Goal: Information Seeking & Learning: Understand process/instructions

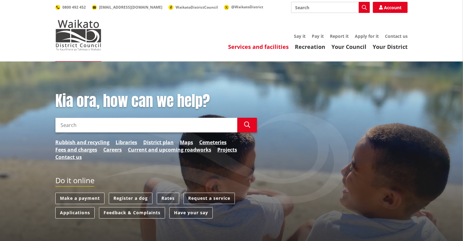
click at [262, 45] on link "Services and facilities" at bounding box center [258, 46] width 61 height 7
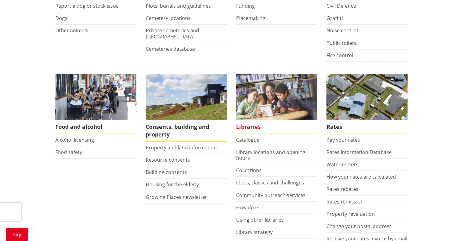
scroll to position [184, 0]
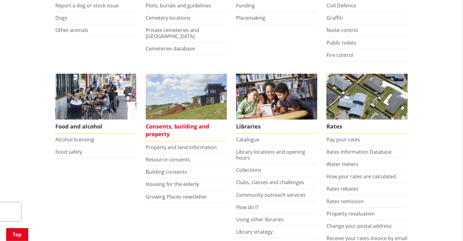
click at [155, 129] on span "Consents, building and property" at bounding box center [186, 131] width 81 height 22
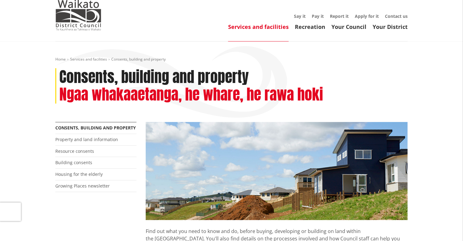
scroll to position [31, 0]
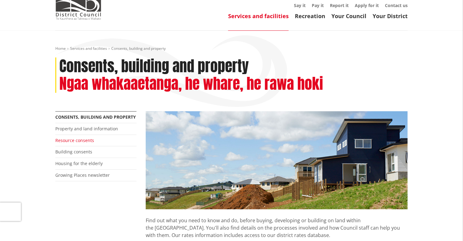
click at [87, 140] on link "Resource consents" at bounding box center [74, 140] width 39 height 6
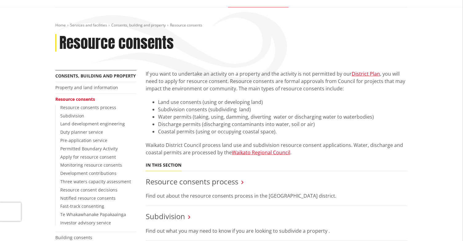
scroll to position [61, 0]
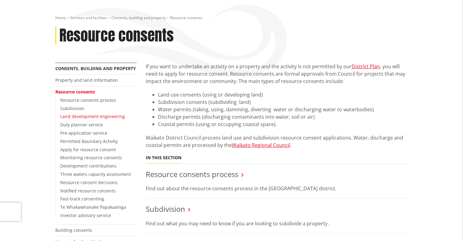
click at [116, 115] on link "Land development engineering" at bounding box center [92, 116] width 65 height 6
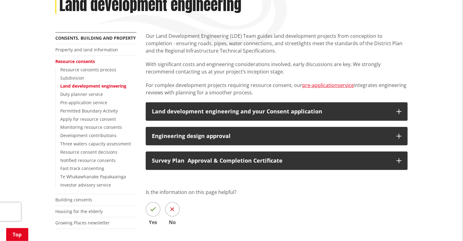
scroll to position [92, 0]
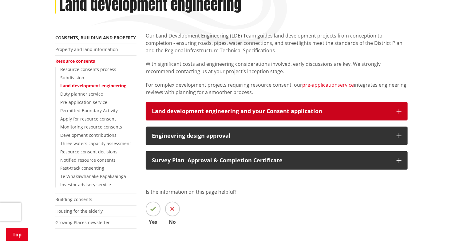
click at [398, 110] on icon "button" at bounding box center [398, 111] width 5 height 5
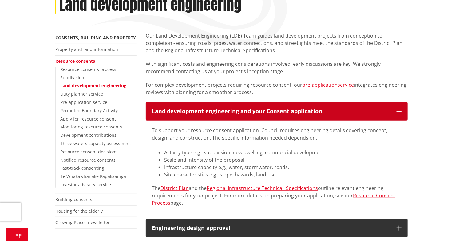
click at [398, 110] on icon "button" at bounding box center [398, 111] width 5 height 5
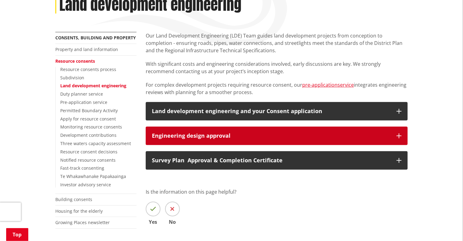
click at [399, 132] on button "Engineering design approval" at bounding box center [277, 136] width 262 height 18
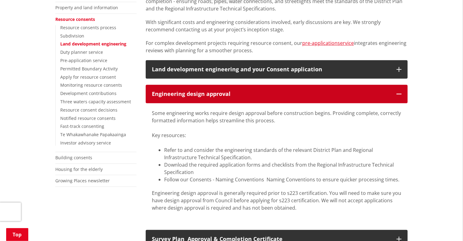
scroll to position [123, 0]
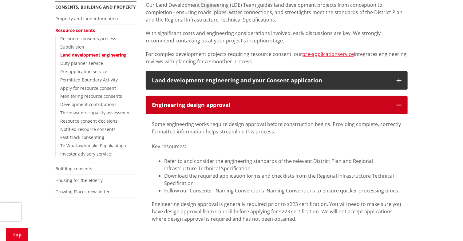
click at [400, 104] on icon "button" at bounding box center [398, 105] width 5 height 5
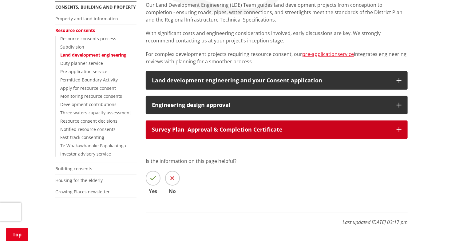
click at [398, 131] on icon "button" at bounding box center [398, 129] width 5 height 5
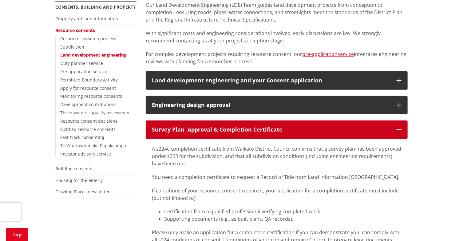
click at [399, 128] on icon "button" at bounding box center [398, 129] width 5 height 5
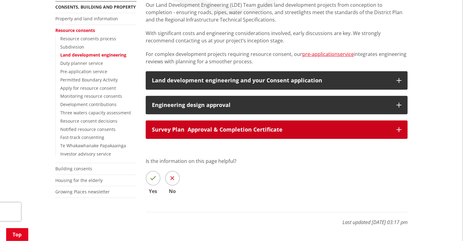
click at [396, 129] on icon "button" at bounding box center [398, 129] width 5 height 5
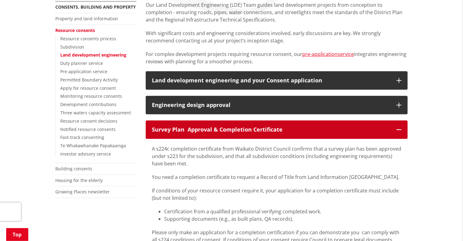
click at [397, 128] on icon "button" at bounding box center [398, 129] width 5 height 5
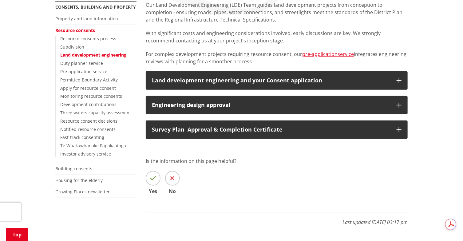
scroll to position [0, 0]
click at [324, 167] on div "Is the information on this page helpful? Yes No" at bounding box center [277, 175] width 262 height 36
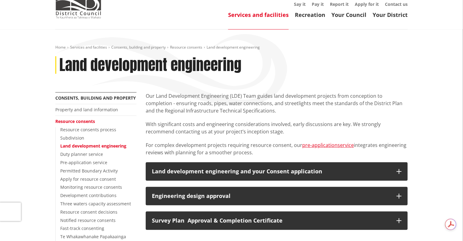
scroll to position [31, 0]
